Goal: Entertainment & Leisure: Consume media (video, audio)

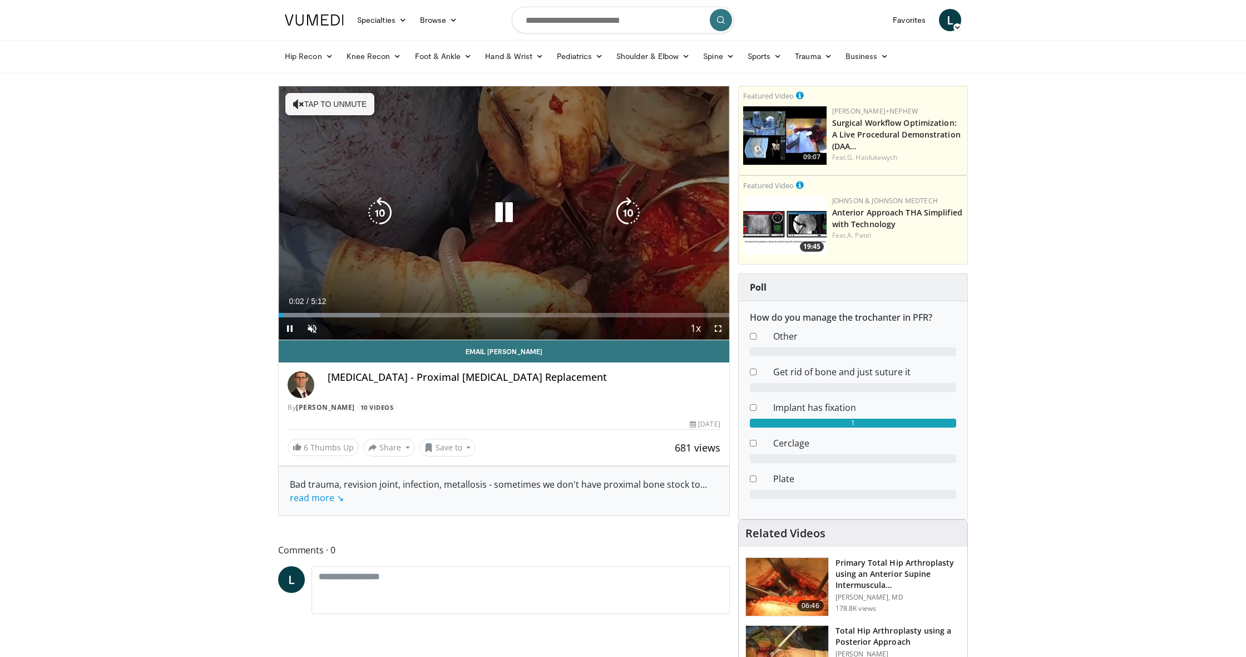
click at [319, 103] on button "Tap to unmute" at bounding box center [329, 104] width 89 height 22
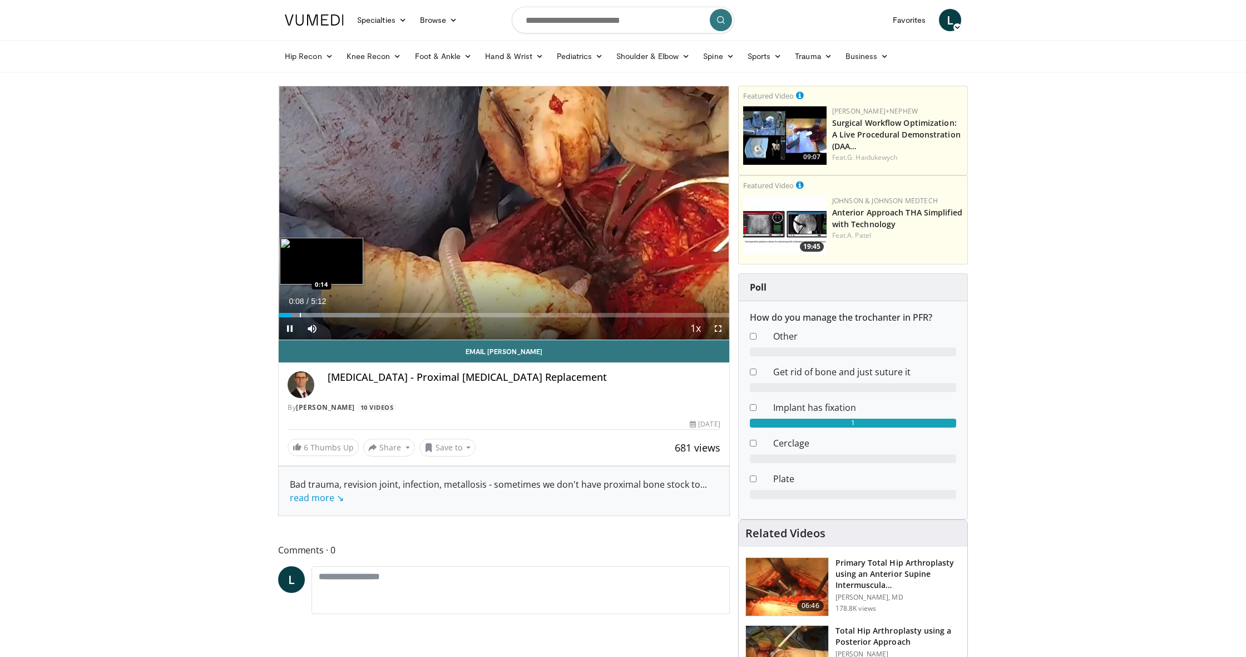
click at [300, 313] on div "Progress Bar" at bounding box center [300, 315] width 1 height 4
click at [314, 313] on div "Progress Bar" at bounding box center [314, 315] width 1 height 4
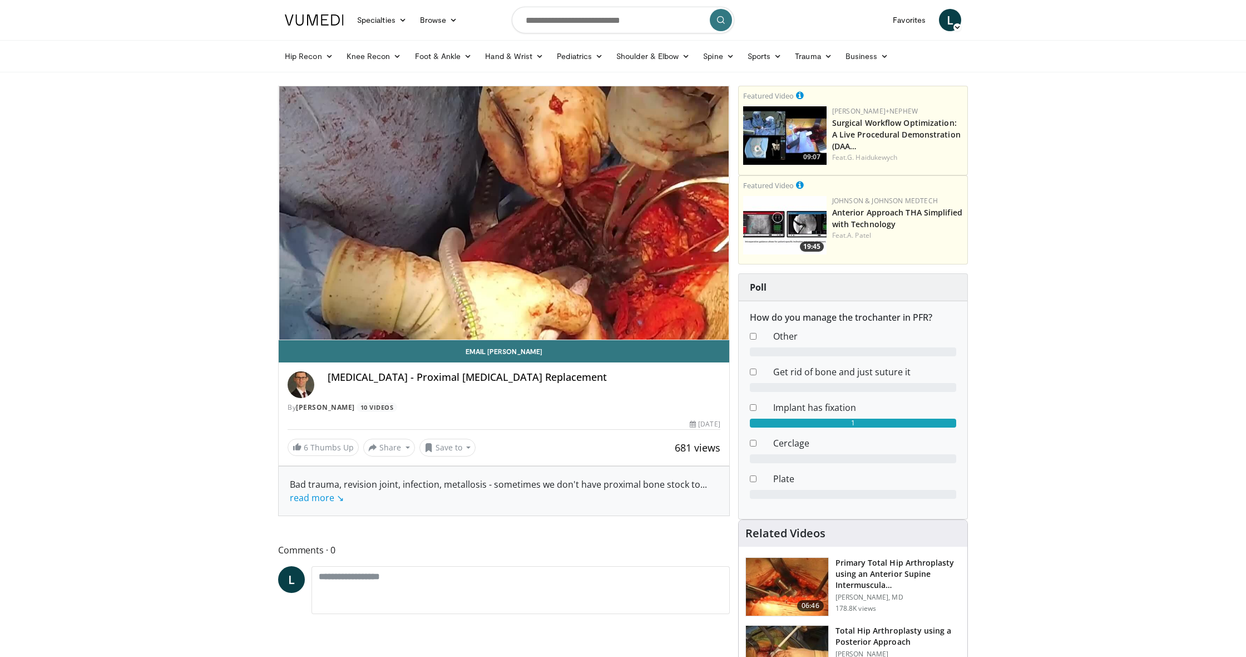
click at [338, 309] on div "10 seconds Tap to unmute" at bounding box center [504, 212] width 451 height 253
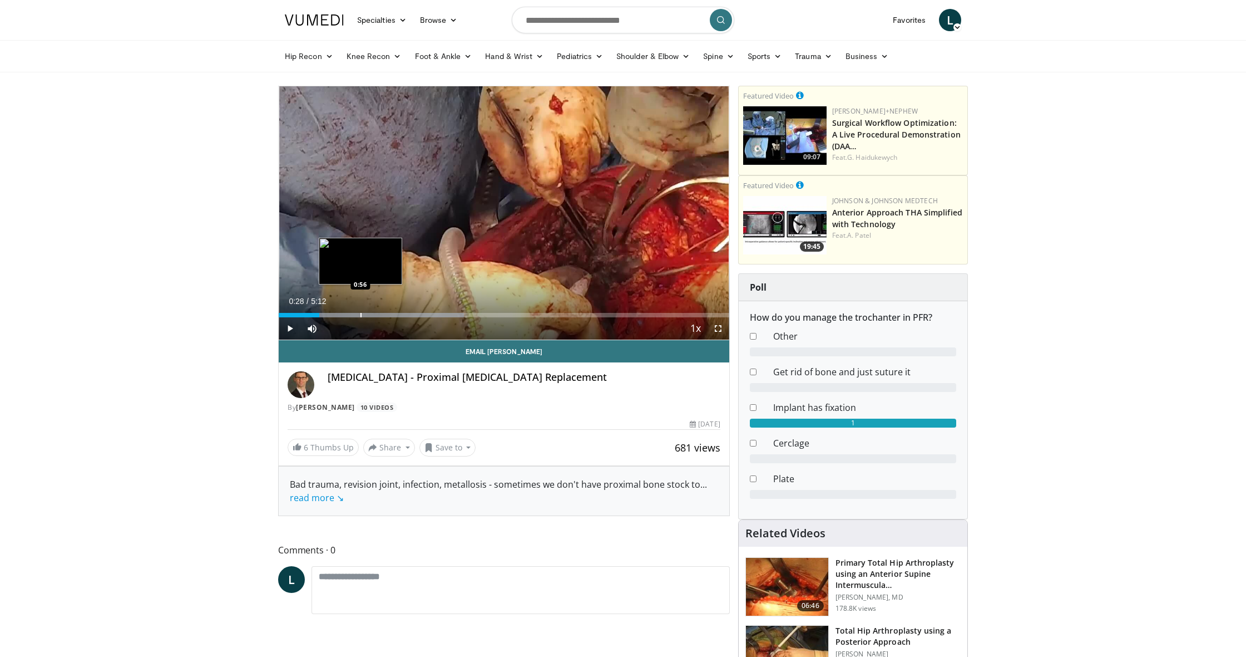
click at [361, 310] on div "Loaded : 41.17% 0:28 0:56" at bounding box center [504, 312] width 451 height 11
click at [290, 329] on span "Video Player" at bounding box center [290, 328] width 22 height 22
click at [402, 312] on div "Loaded : 44.48% 1:15 1:25" at bounding box center [504, 312] width 451 height 11
click at [436, 313] on div "Progress Bar" at bounding box center [436, 315] width 1 height 4
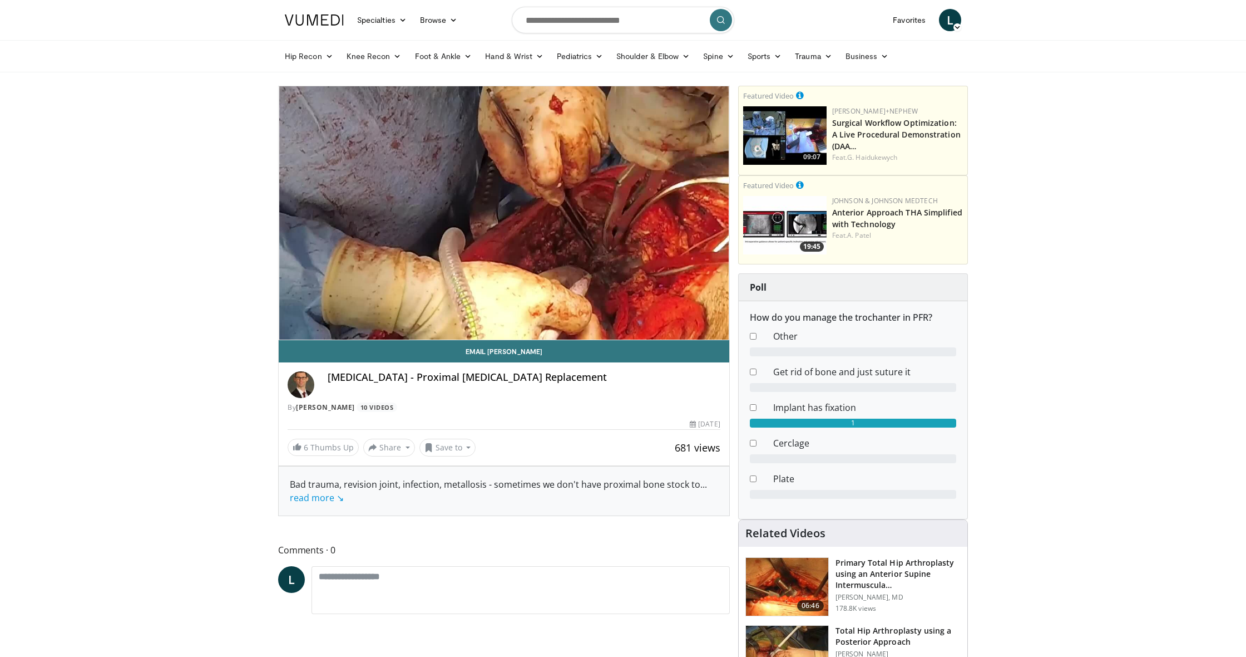
click at [473, 312] on div "10 seconds Tap to unmute" at bounding box center [504, 212] width 451 height 253
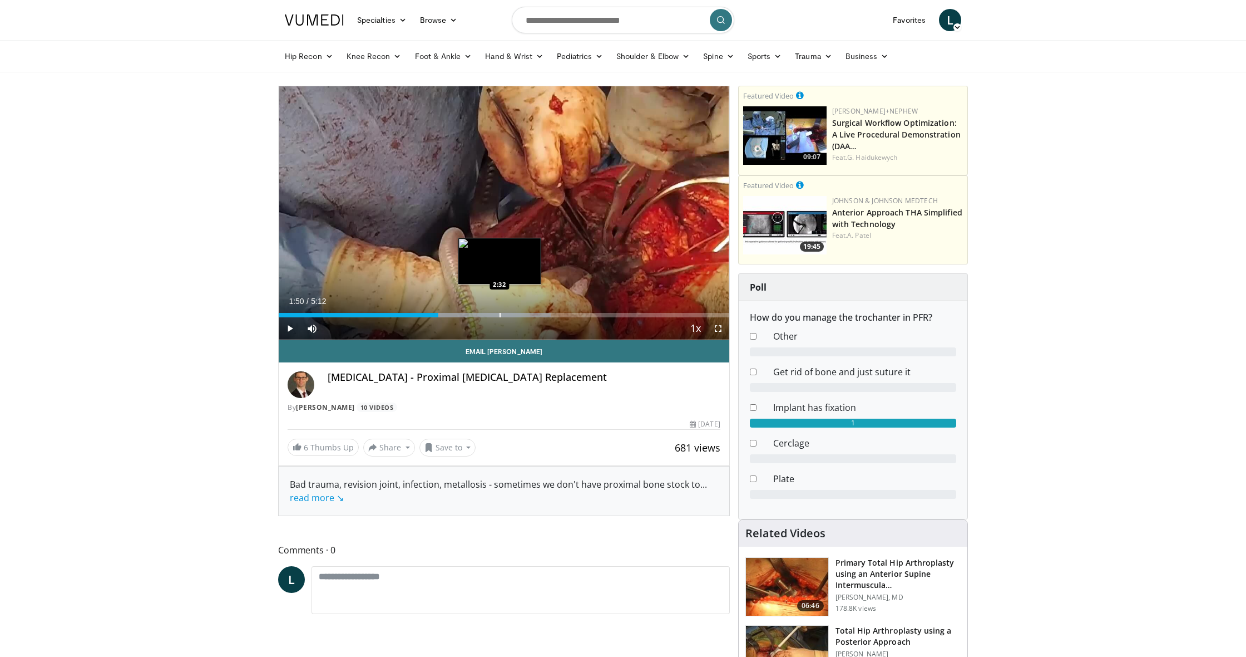
click at [500, 310] on div "Loaded : 60.45% 1:50 2:32" at bounding box center [504, 312] width 451 height 11
click at [543, 313] on div "Progress Bar" at bounding box center [543, 315] width 1 height 4
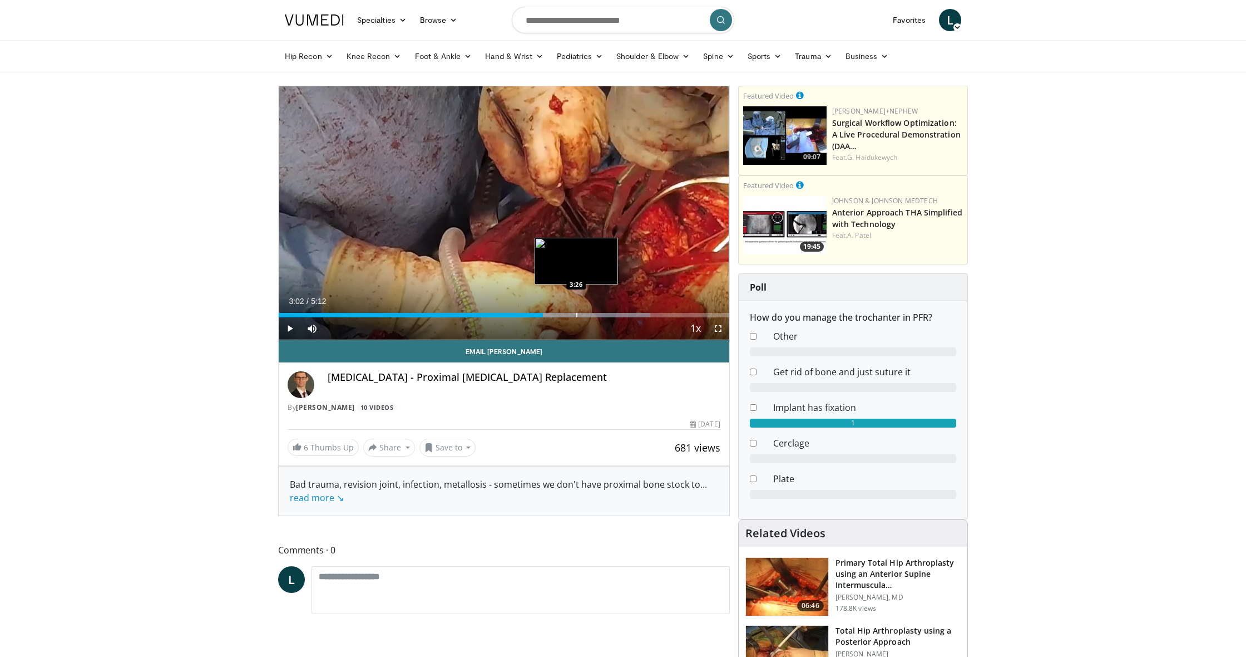
click at [576, 313] on div "Progress Bar" at bounding box center [576, 315] width 1 height 4
click at [584, 310] on div "Loaded : 93.01% 3:26 3:44" at bounding box center [504, 312] width 451 height 11
click at [584, 309] on div "Loaded : 99.97% 3:44 3:59" at bounding box center [504, 312] width 451 height 11
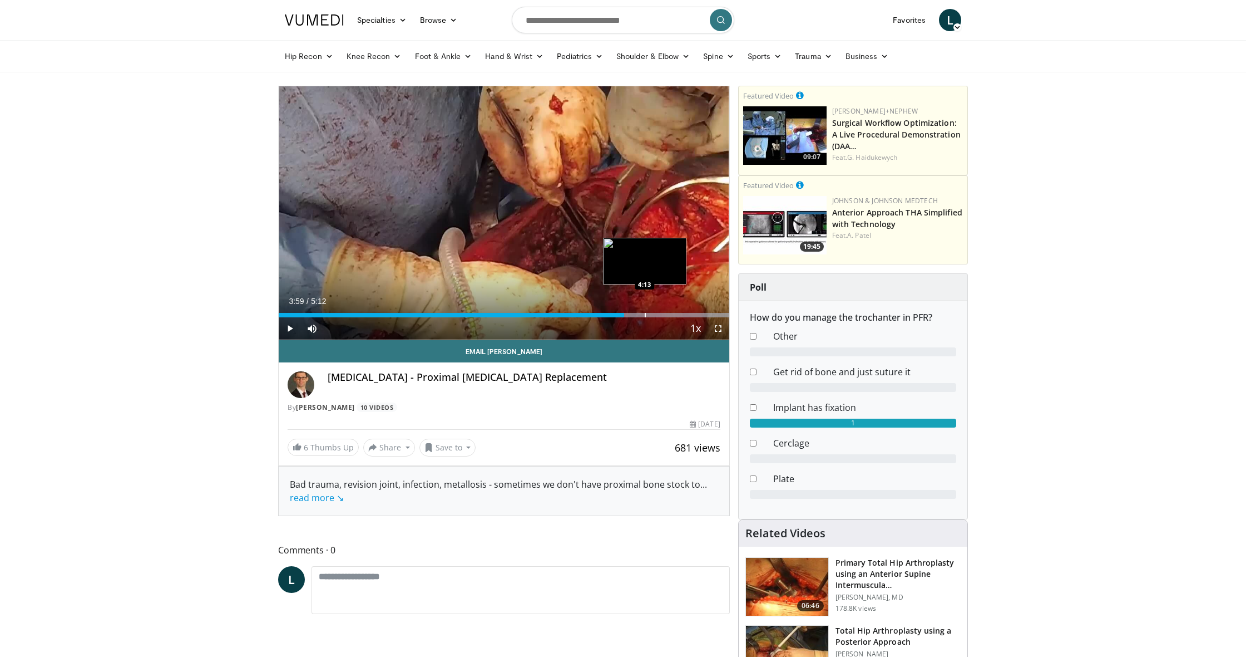
click at [584, 314] on div "Progress Bar" at bounding box center [645, 315] width 1 height 4
click at [584, 313] on div "Progress Bar" at bounding box center [656, 315] width 1 height 4
click at [584, 311] on div "Loaded : 99.97% 4:21 4:30" at bounding box center [504, 312] width 451 height 11
click at [584, 309] on div "Loaded : 99.97% 4:30 4:38" at bounding box center [504, 312] width 451 height 11
click at [584, 309] on div "Loaded : 99.97% 4:38 4:49" at bounding box center [504, 312] width 451 height 11
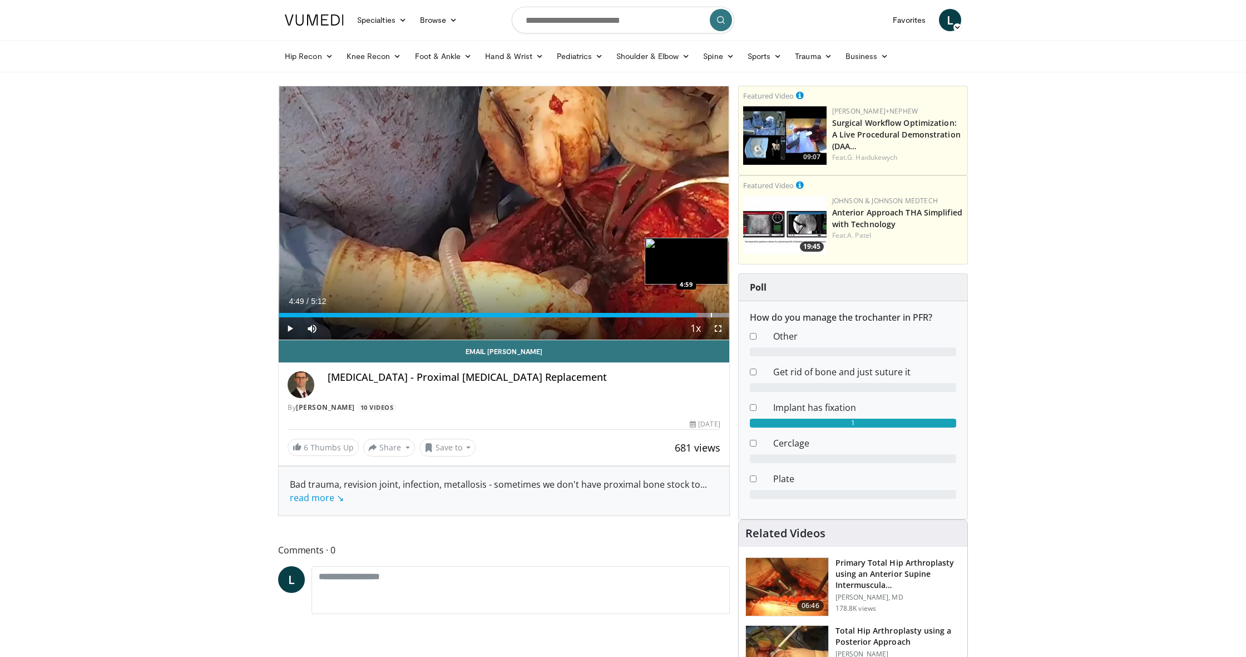
click at [584, 310] on div "Loaded : 99.97% 4:49 4:59" at bounding box center [504, 312] width 451 height 11
click at [584, 310] on div "Loaded : 99.97% 4:59 5:04" at bounding box center [504, 312] width 451 height 11
